Goal: Information Seeking & Learning: Stay updated

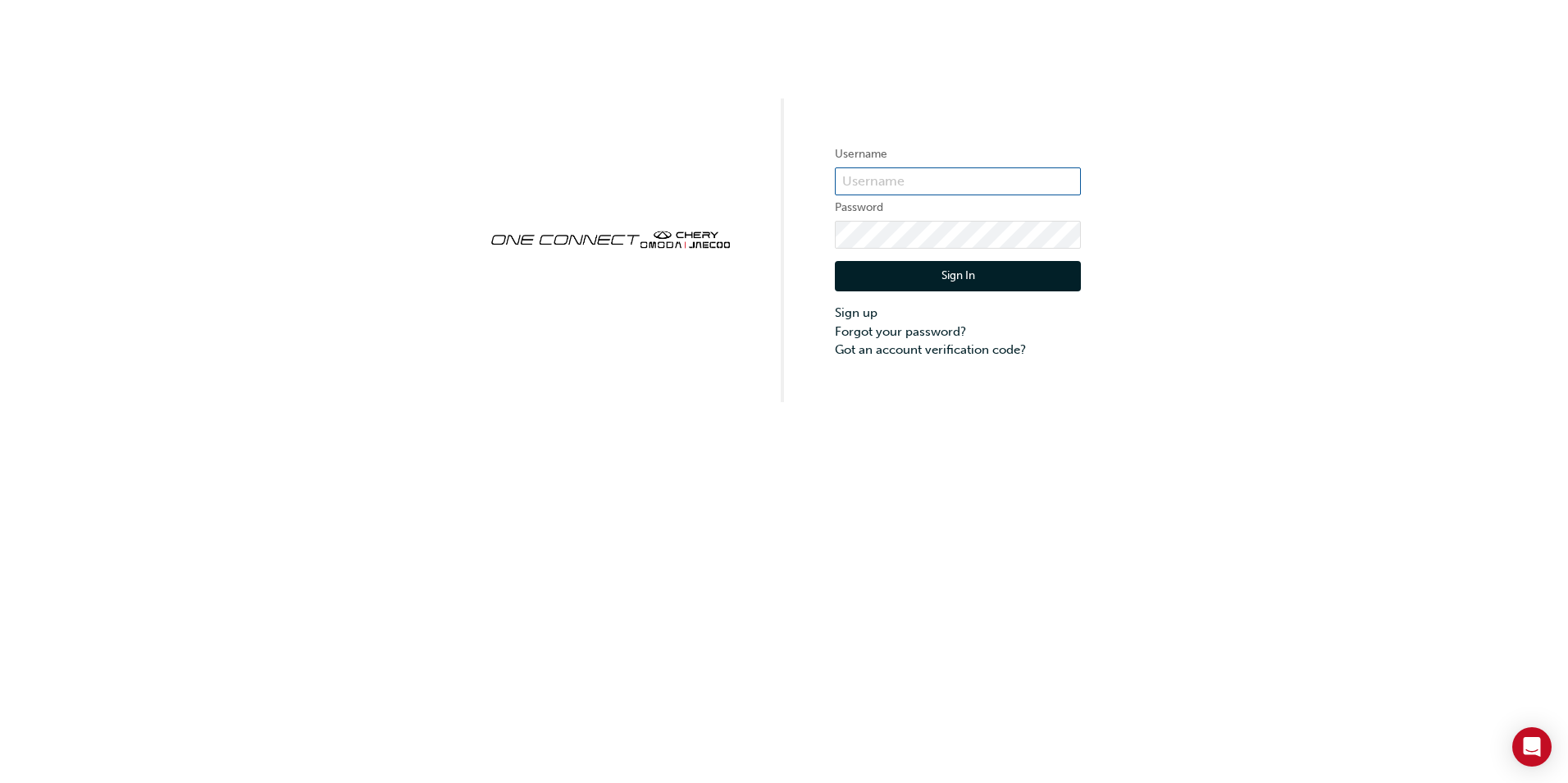
type input "CHAU2021"
click at [983, 279] on button "Sign In" at bounding box center [958, 277] width 246 height 32
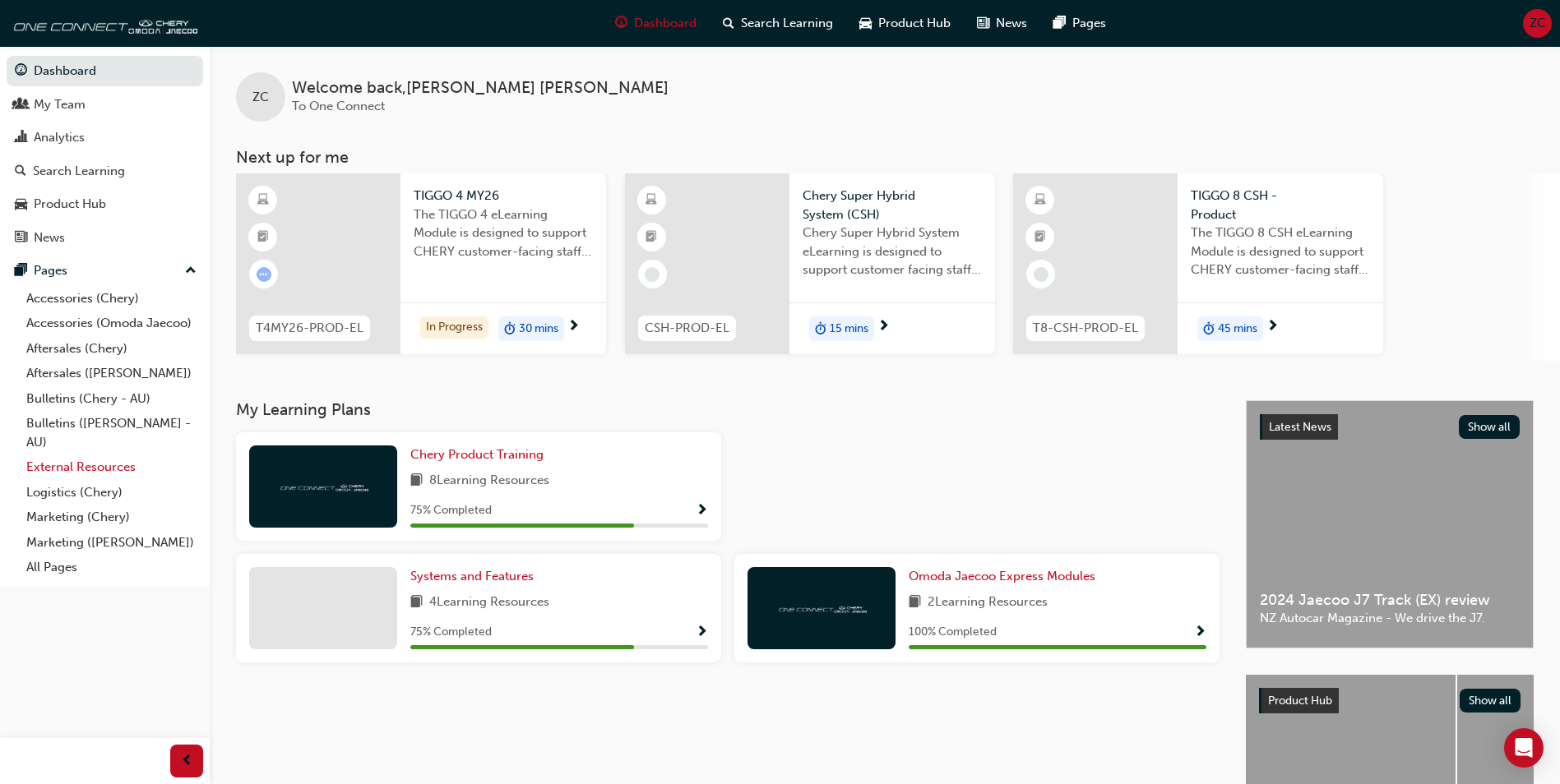
click at [71, 468] on link "External Resources" at bounding box center [111, 467] width 184 height 26
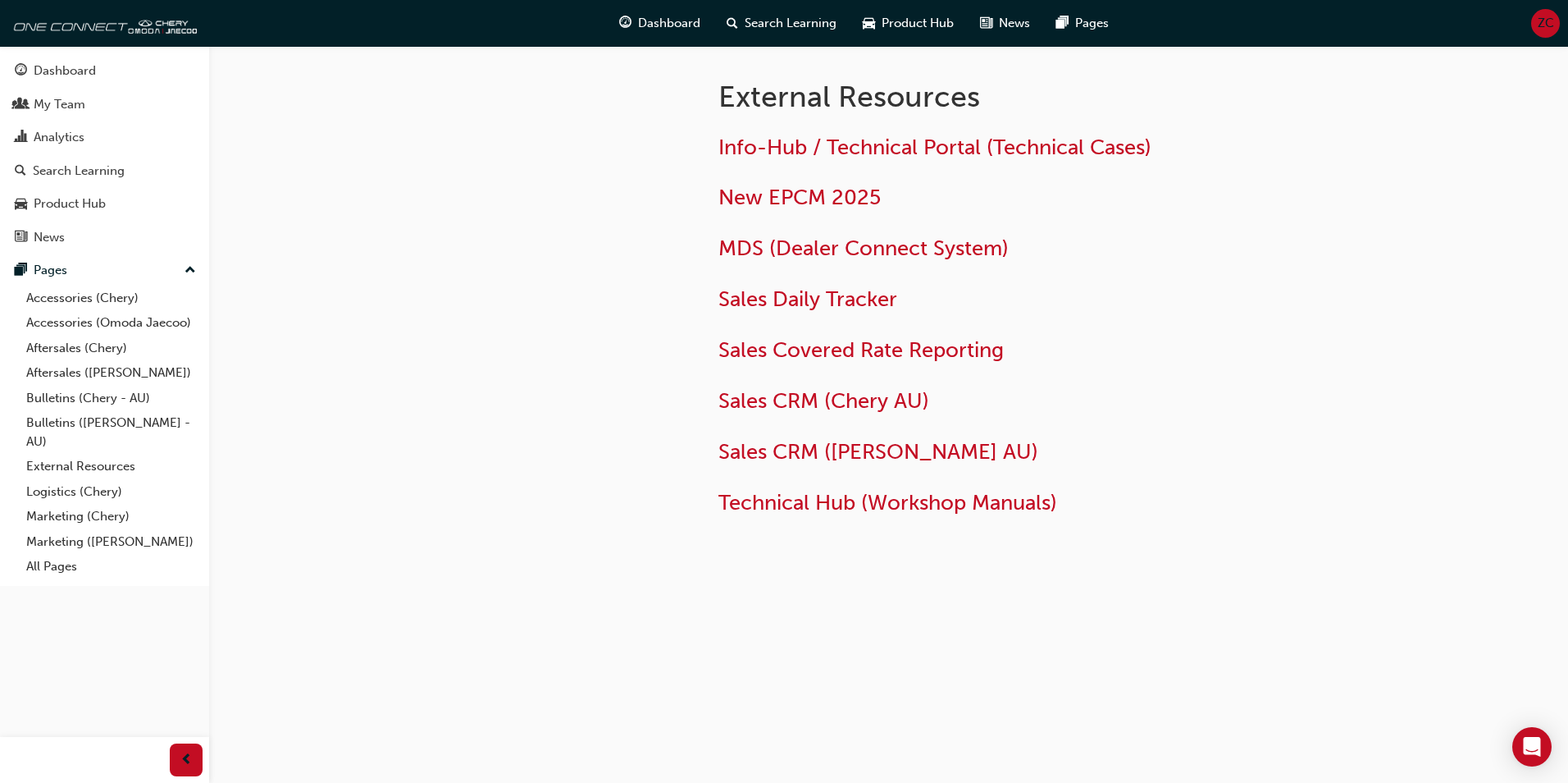
drag, startPoint x: 260, startPoint y: 32, endPoint x: 252, endPoint y: 34, distance: 8.2
click at [260, 32] on div "Dashboard Search Learning Product Hub News Pages ZC" at bounding box center [784, 24] width 1568 height 47
click at [69, 108] on div "My Team" at bounding box center [59, 104] width 52 height 19
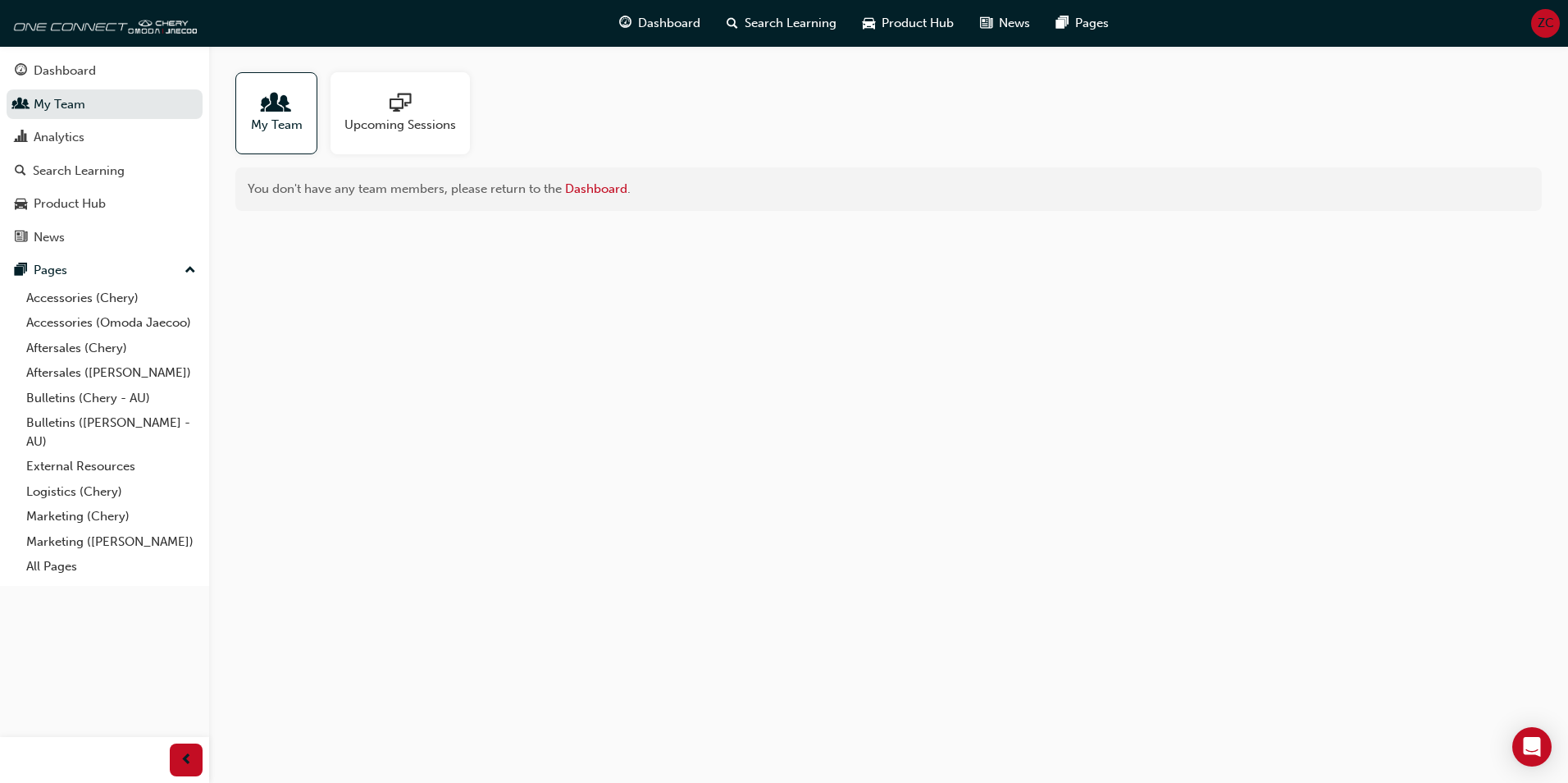
click at [282, 120] on span "My Team" at bounding box center [277, 125] width 52 height 19
click at [77, 73] on div "Dashboard" at bounding box center [64, 71] width 62 height 19
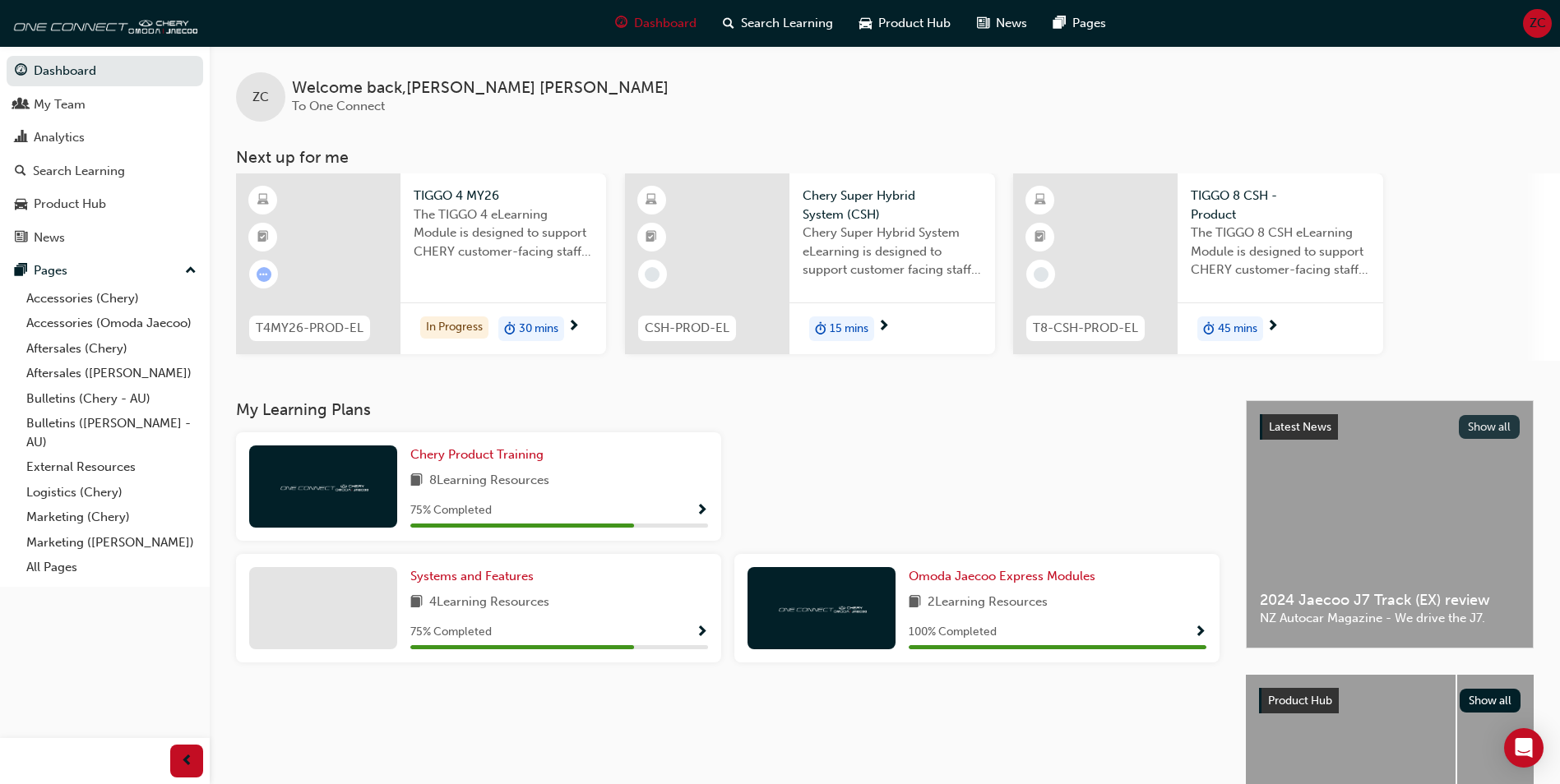
click at [1487, 430] on button "Show all" at bounding box center [1489, 427] width 62 height 24
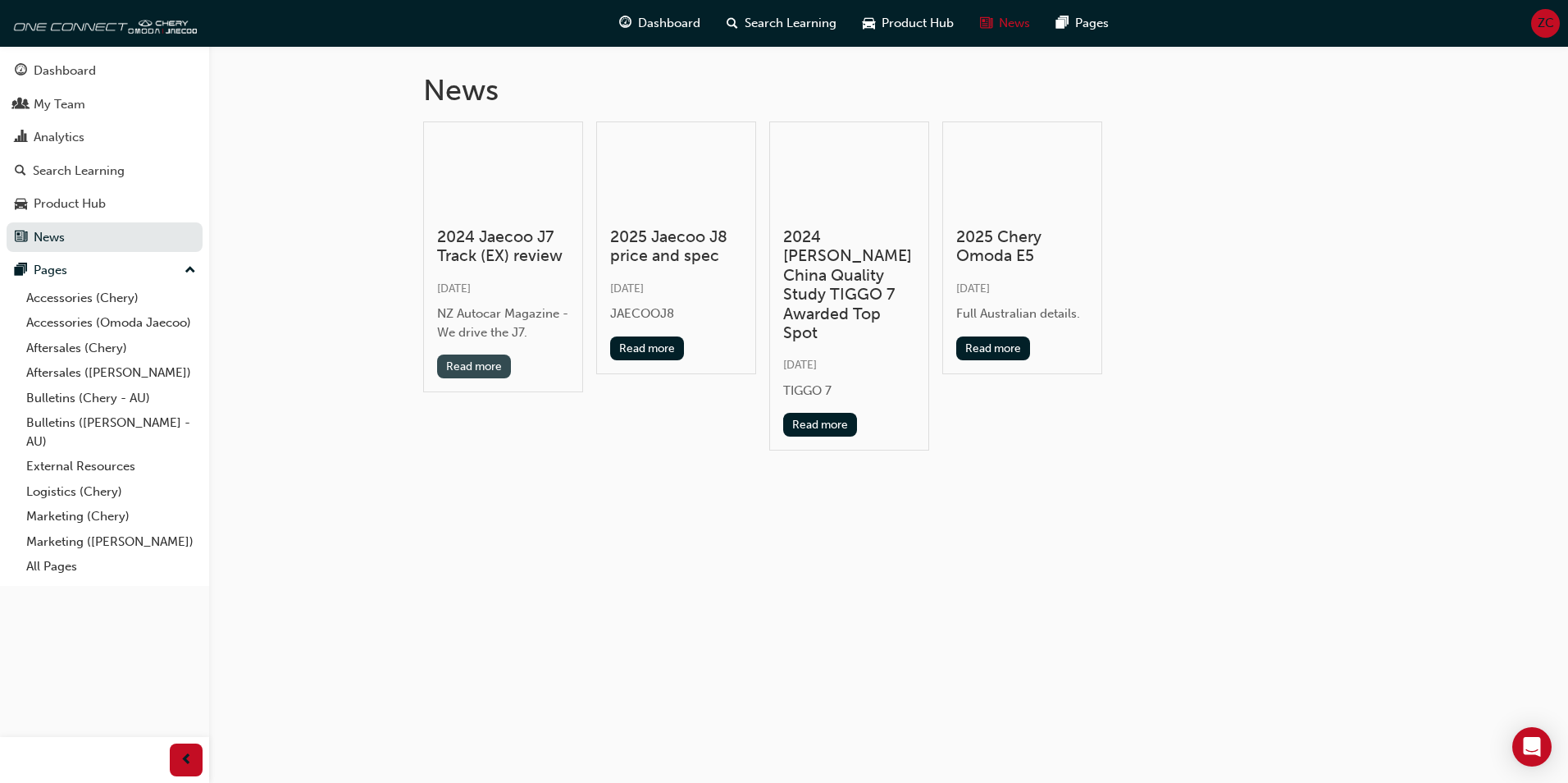
click at [480, 364] on button "Read more" at bounding box center [474, 366] width 75 height 24
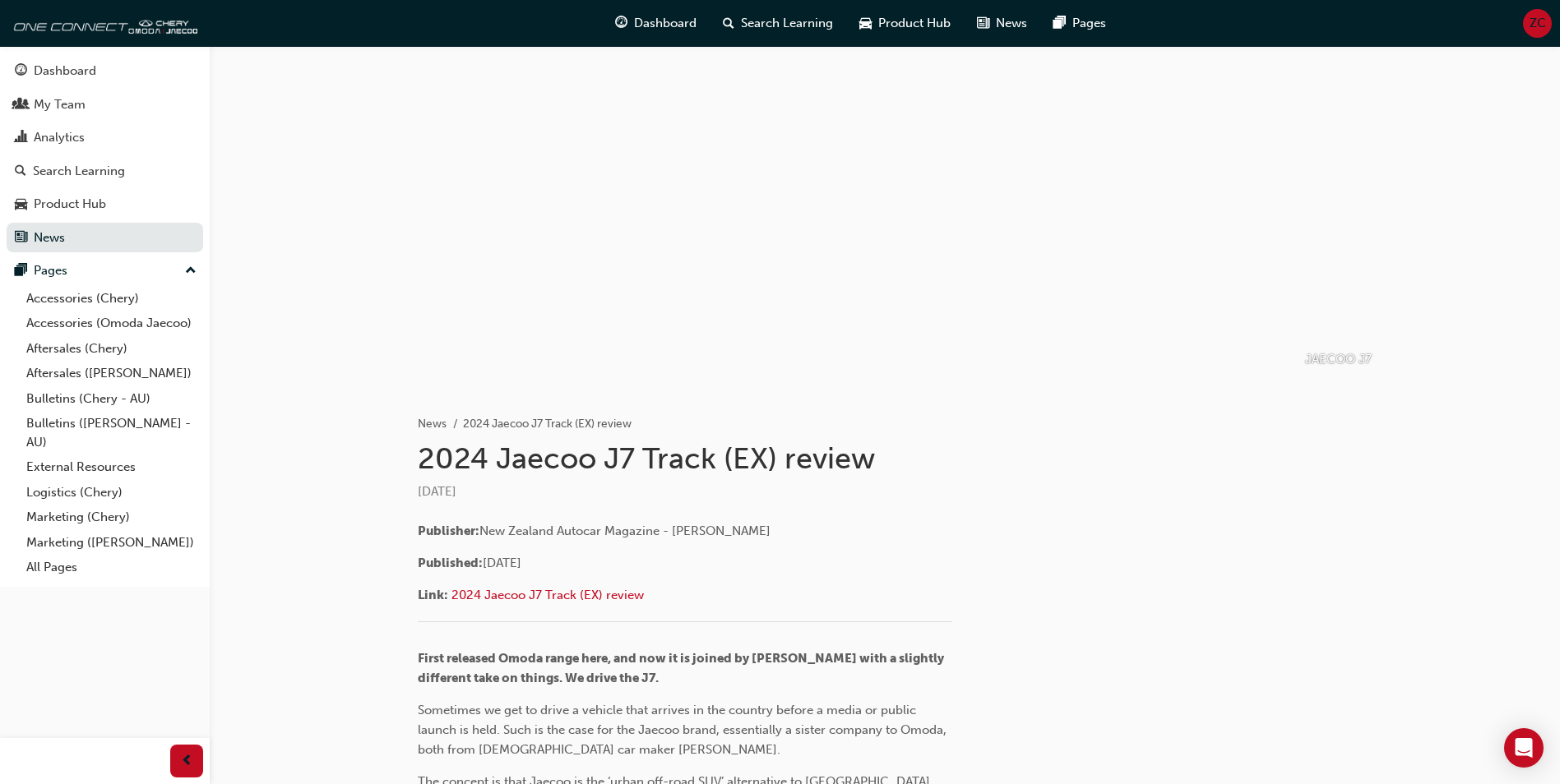
scroll to position [82, 0]
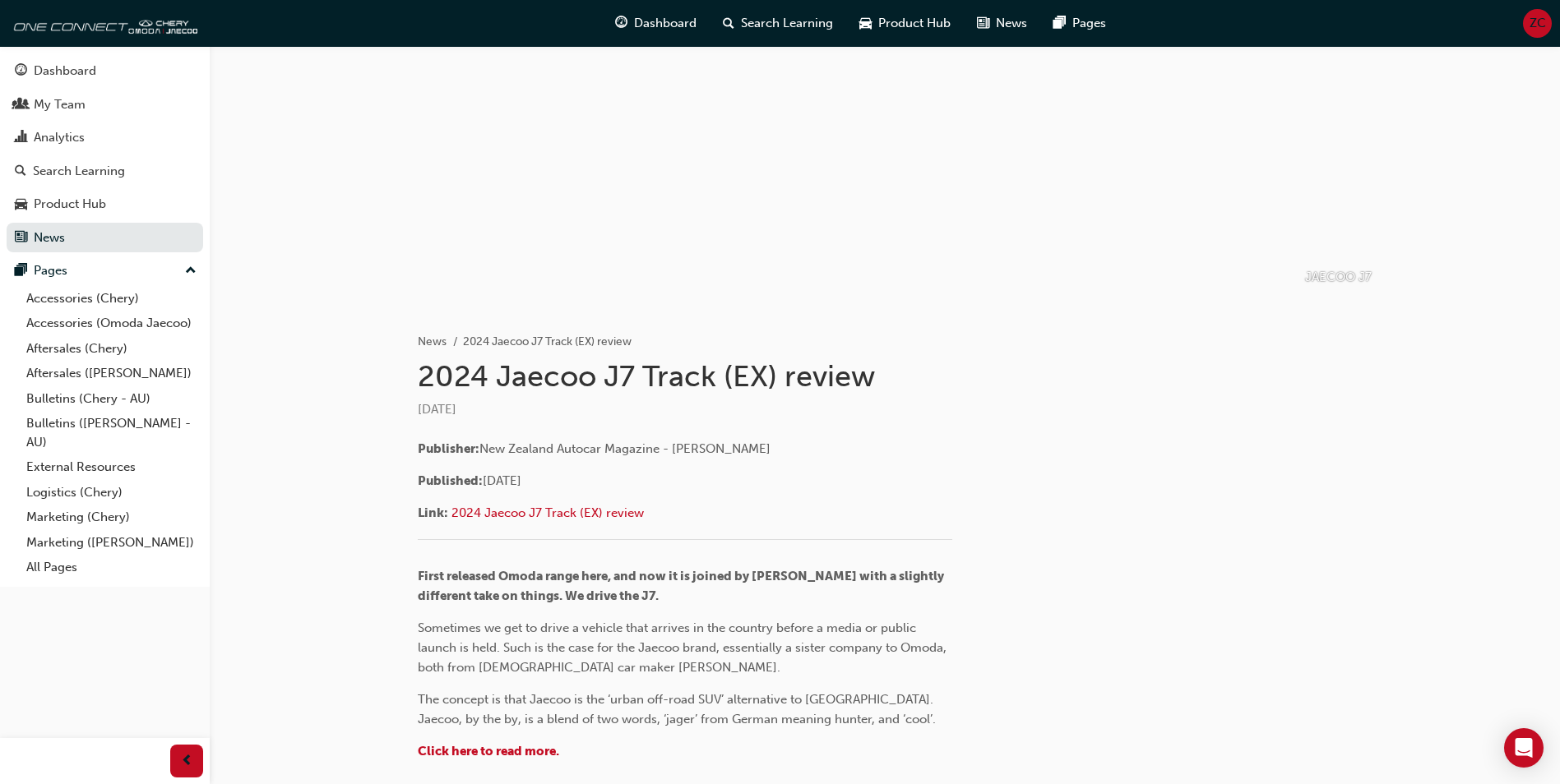
drag, startPoint x: 598, startPoint y: 442, endPoint x: 746, endPoint y: 476, distance: 151.9
click at [746, 476] on div "Publisher: New Zealand Autocar Magazine - [PERSON_NAME] Published: [DATE] Link:…" at bounding box center [685, 602] width 535 height 326
click at [746, 476] on p "Published: [DATE]" at bounding box center [685, 481] width 535 height 20
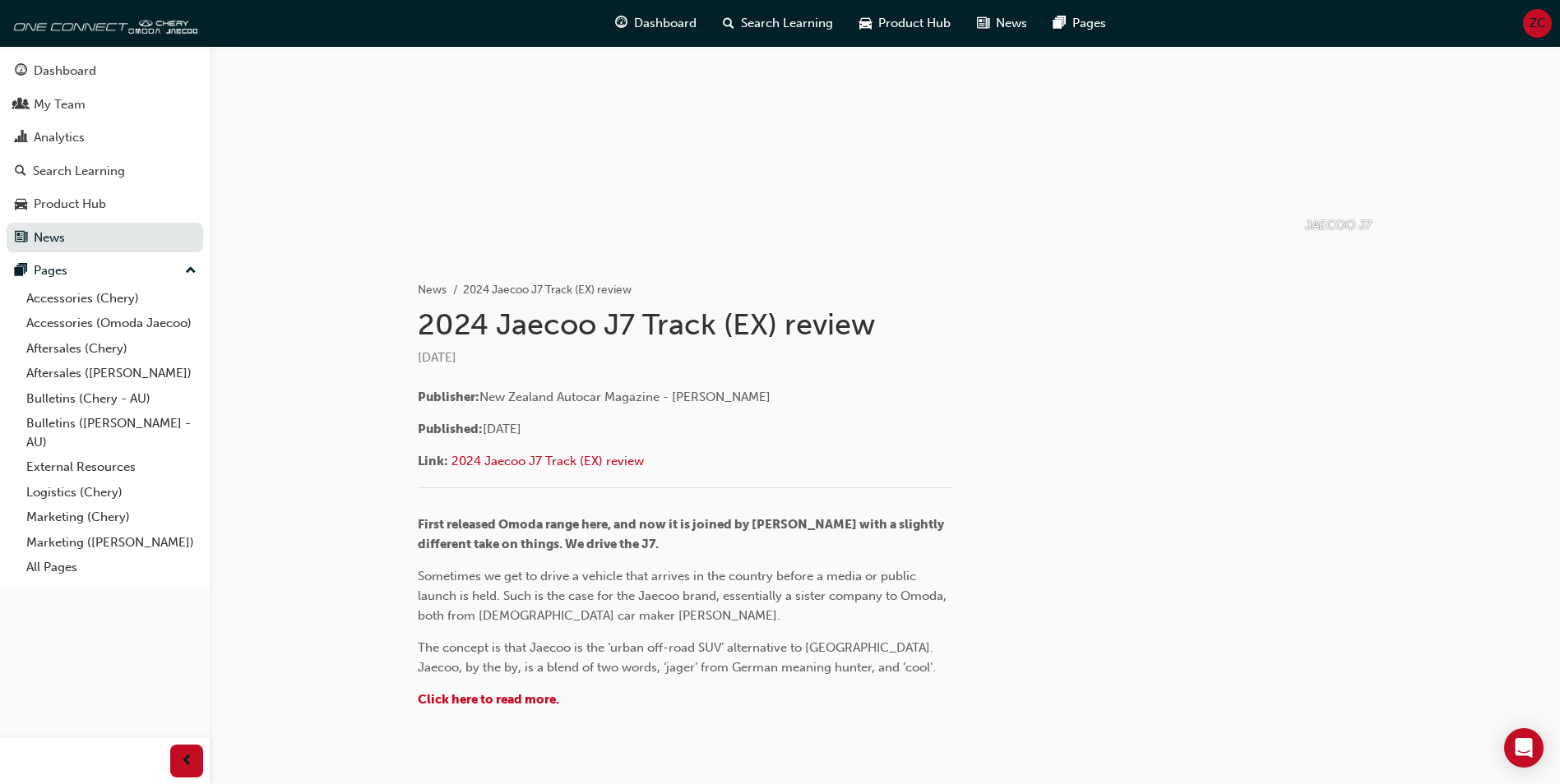
scroll to position [182, 0]
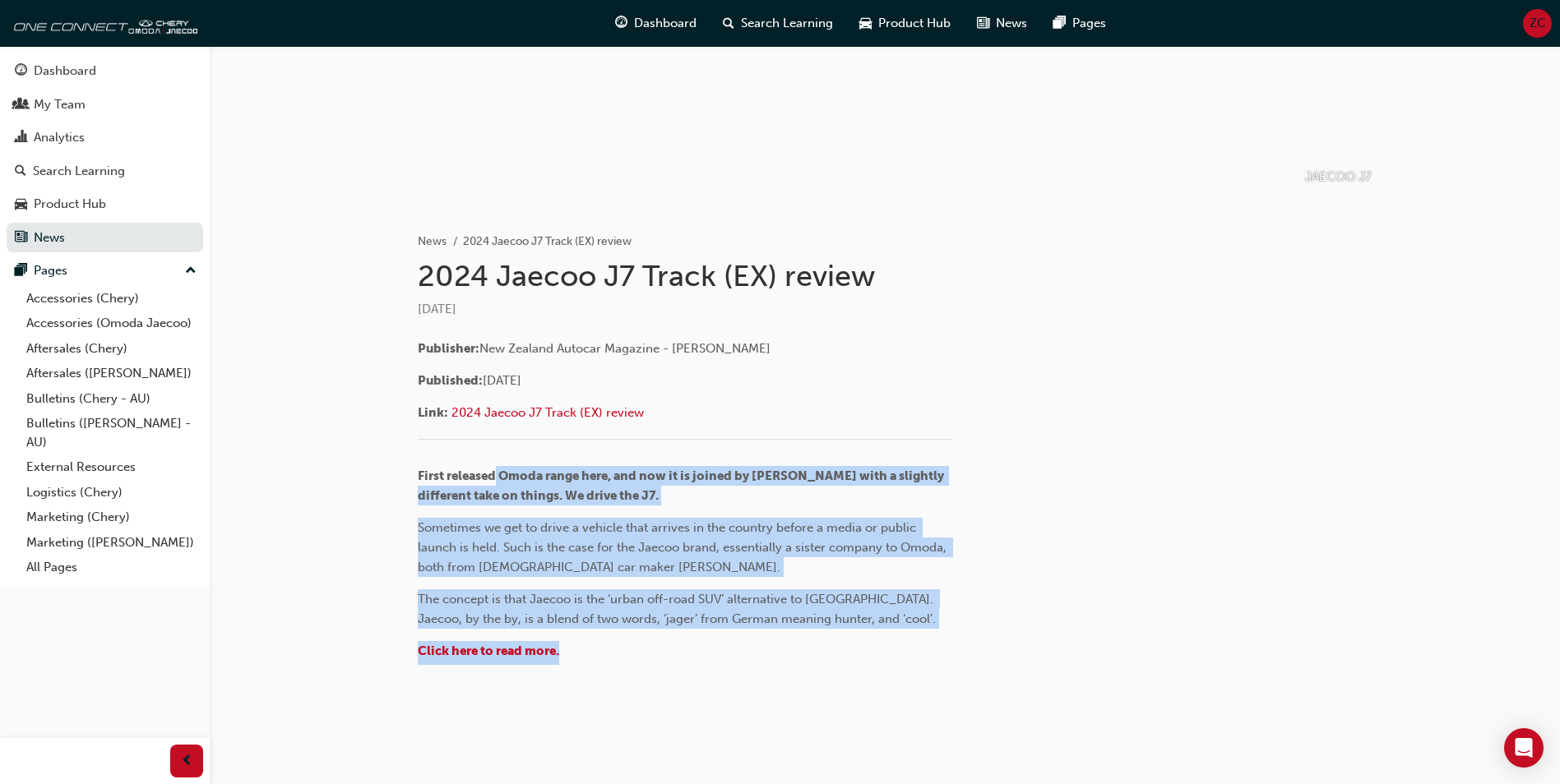
drag, startPoint x: 620, startPoint y: 535, endPoint x: 678, endPoint y: 677, distance: 153.4
click at [678, 677] on div "News 2024 Jaecoo J7 Track (EX) review 2024 Jaecoo J7 Track (EX) review [DATE] P…" at bounding box center [748, 448] width 661 height 485
click at [678, 677] on div at bounding box center [748, 683] width 661 height 13
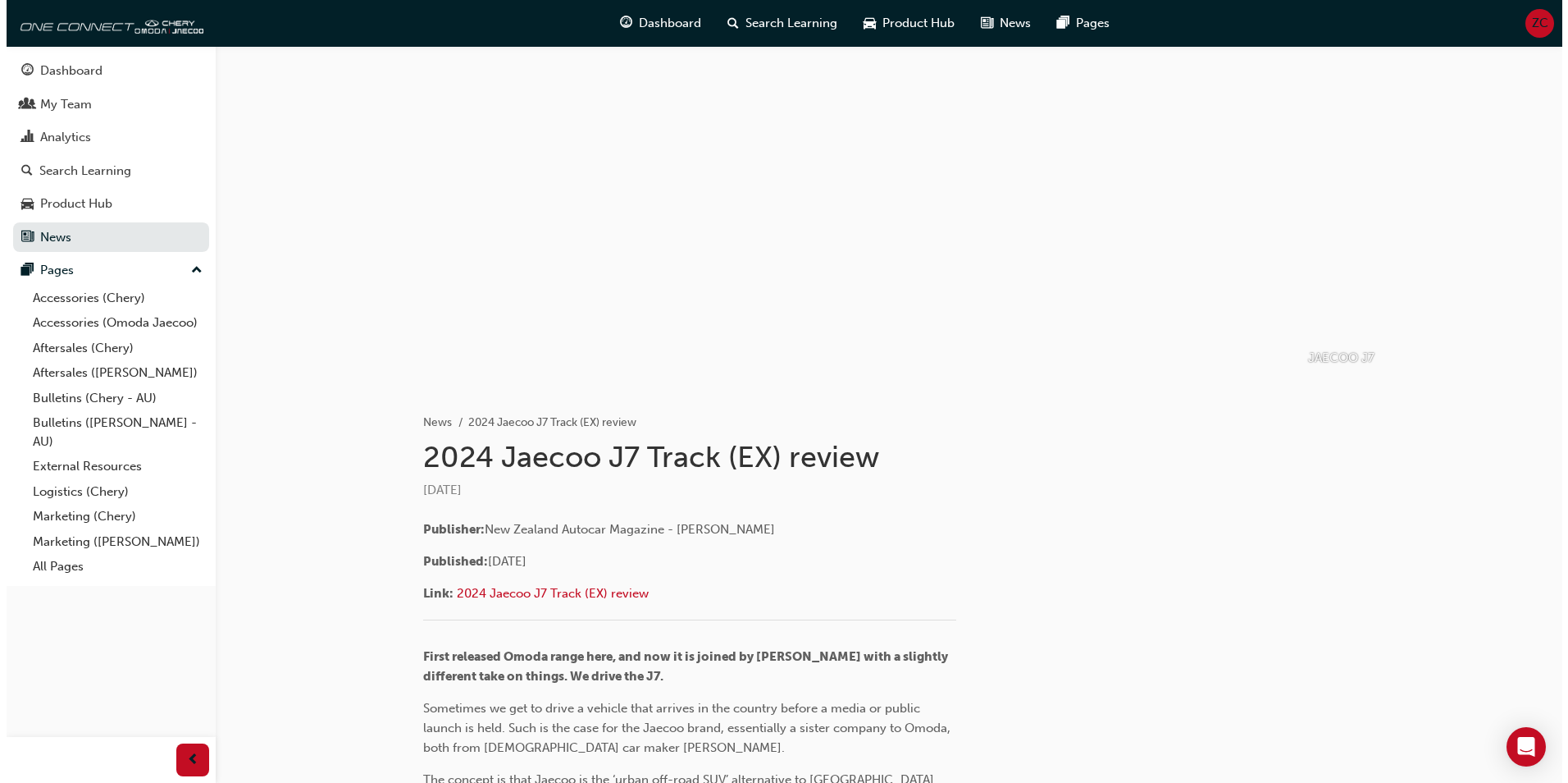
scroll to position [0, 0]
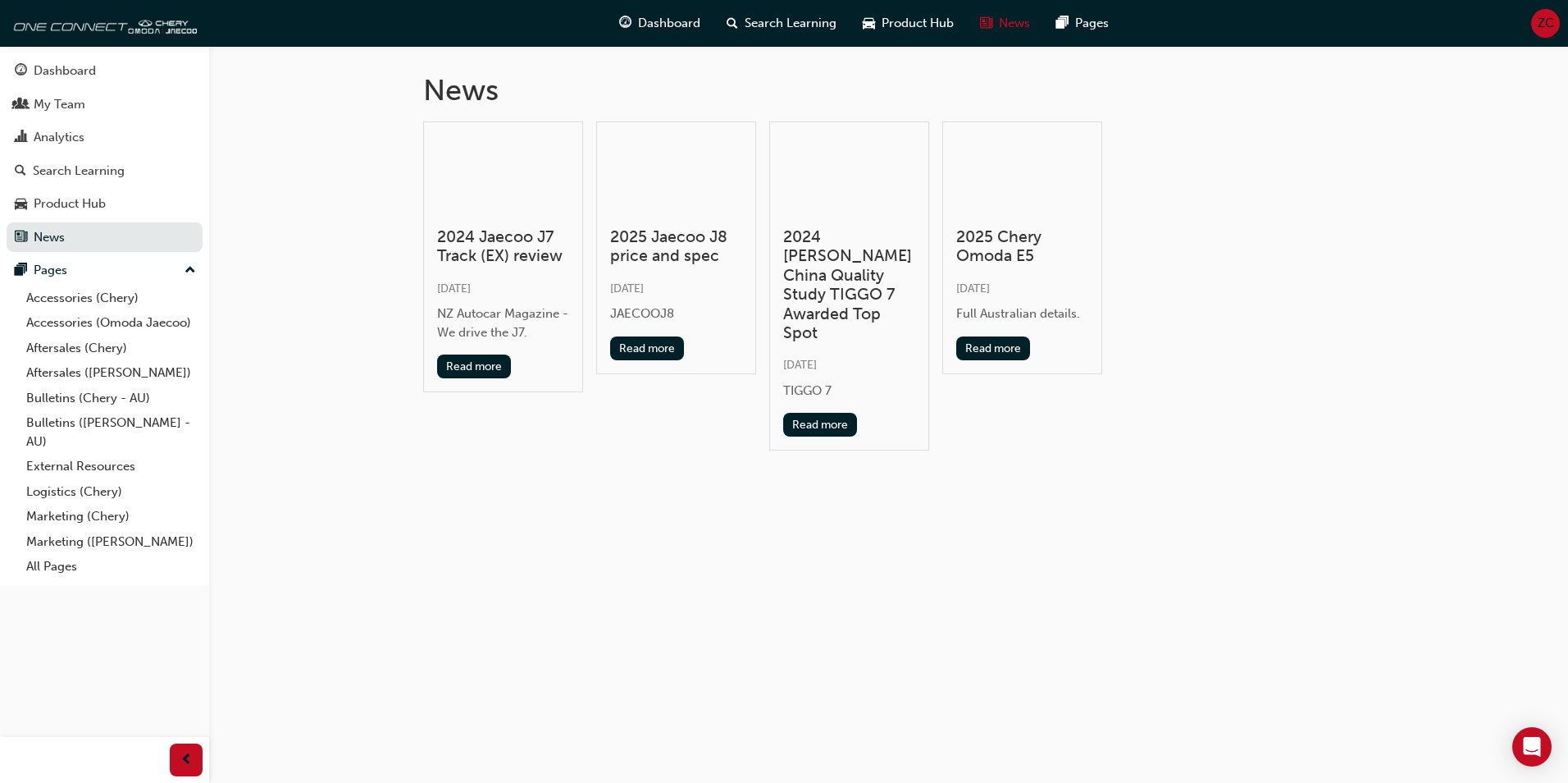
click at [704, 174] on div at bounding box center [676, 175] width 132 height 80
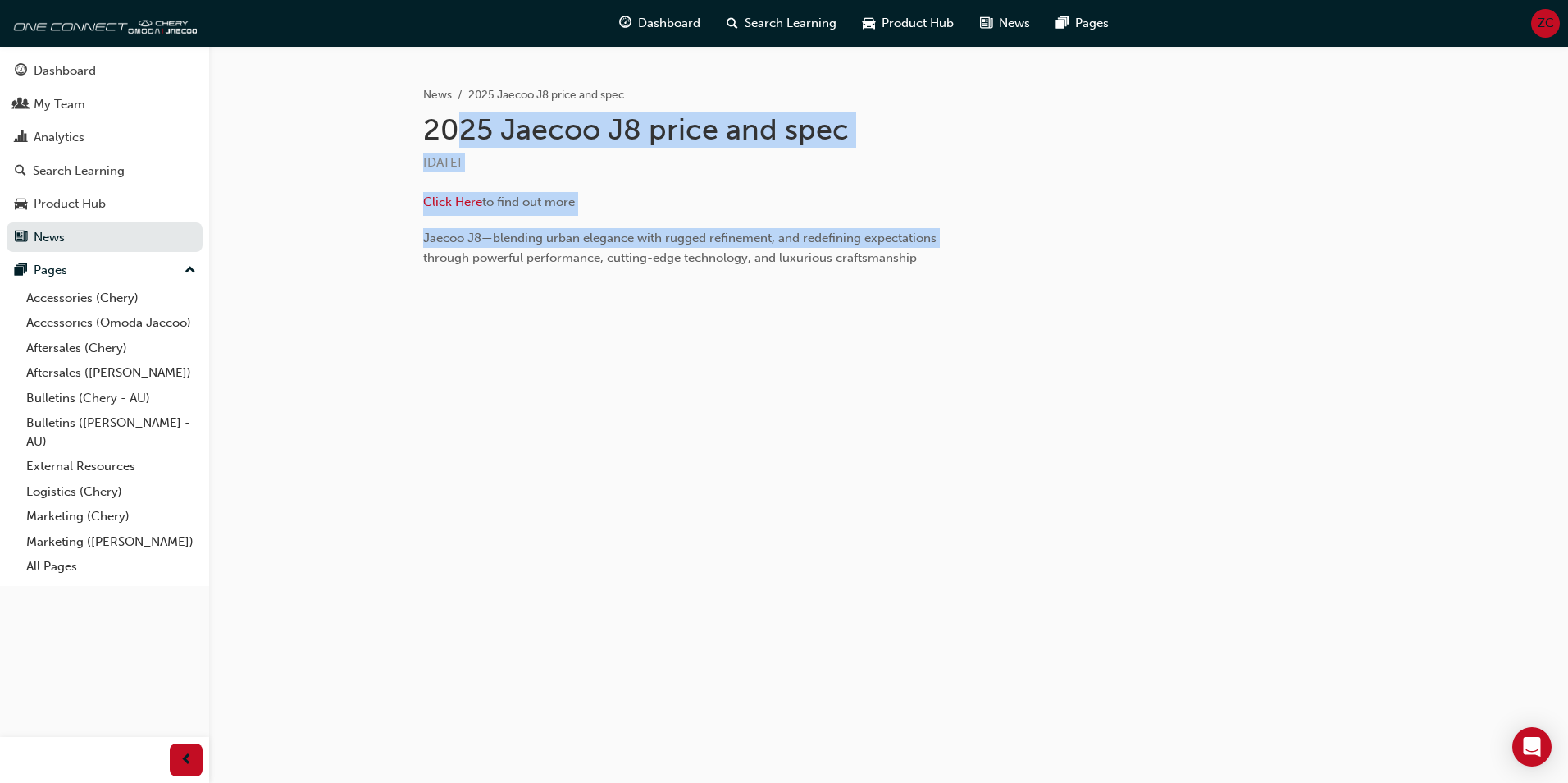
drag, startPoint x: 514, startPoint y: 135, endPoint x: 942, endPoint y: 236, distance: 439.8
click at [942, 236] on div "News 2025 Jaecoo J8 price and spec 2025 Jaecoo J8 price and spec [DATE] Click H…" at bounding box center [753, 202] width 659 height 286
click at [942, 236] on p "Jaecoo J8—blending urban elegance with rugged refinement, and redefining expect…" at bounding box center [690, 248] width 533 height 39
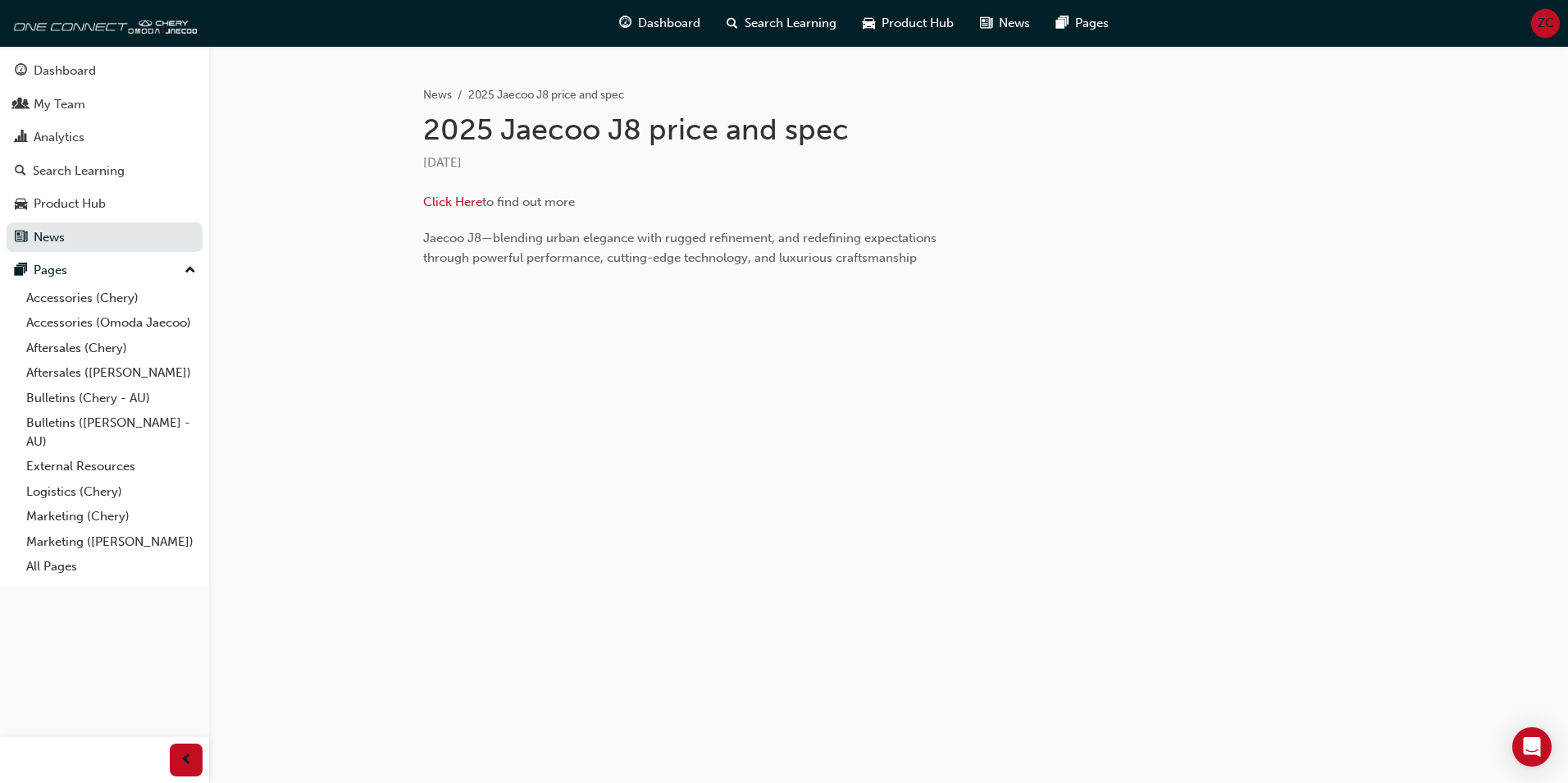
click at [396, 297] on div "News 2025 Jaecoo J8 price and spec 2025 Jaecoo J8 price and spec [DATE] Click H…" at bounding box center [889, 222] width 1359 height 352
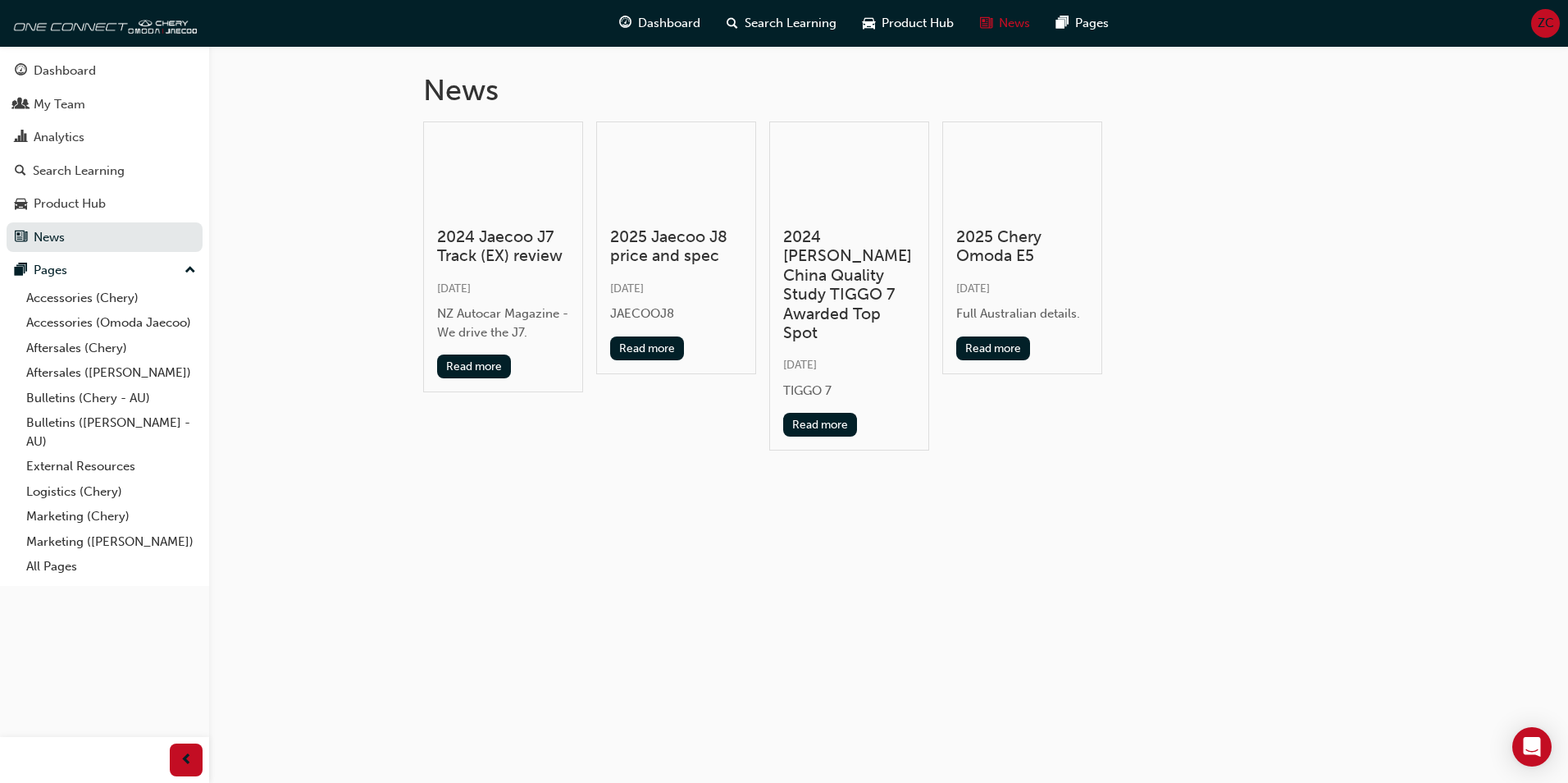
click at [857, 177] on div at bounding box center [849, 175] width 132 height 80
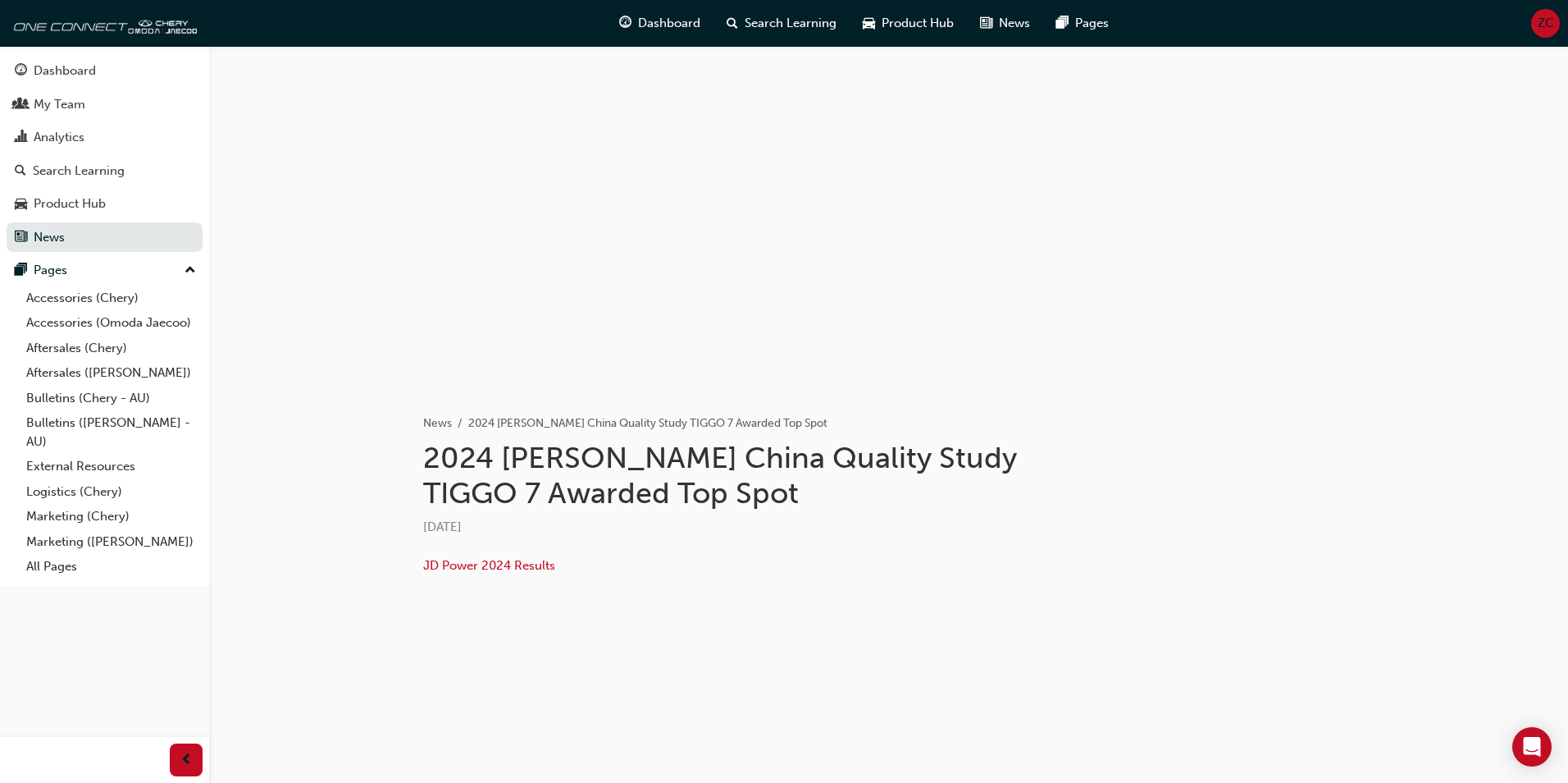
click at [620, 165] on div at bounding box center [889, 210] width 984 height 328
drag, startPoint x: 620, startPoint y: 165, endPoint x: 495, endPoint y: 176, distance: 125.5
click at [495, 176] on div at bounding box center [889, 210] width 984 height 328
click at [664, 512] on div "News 2024 [PERSON_NAME] China Quality Study TIGGO 7 Awarded Top Spot 2024 [PERS…" at bounding box center [753, 495] width 659 height 218
